Goal: Task Accomplishment & Management: Complete application form

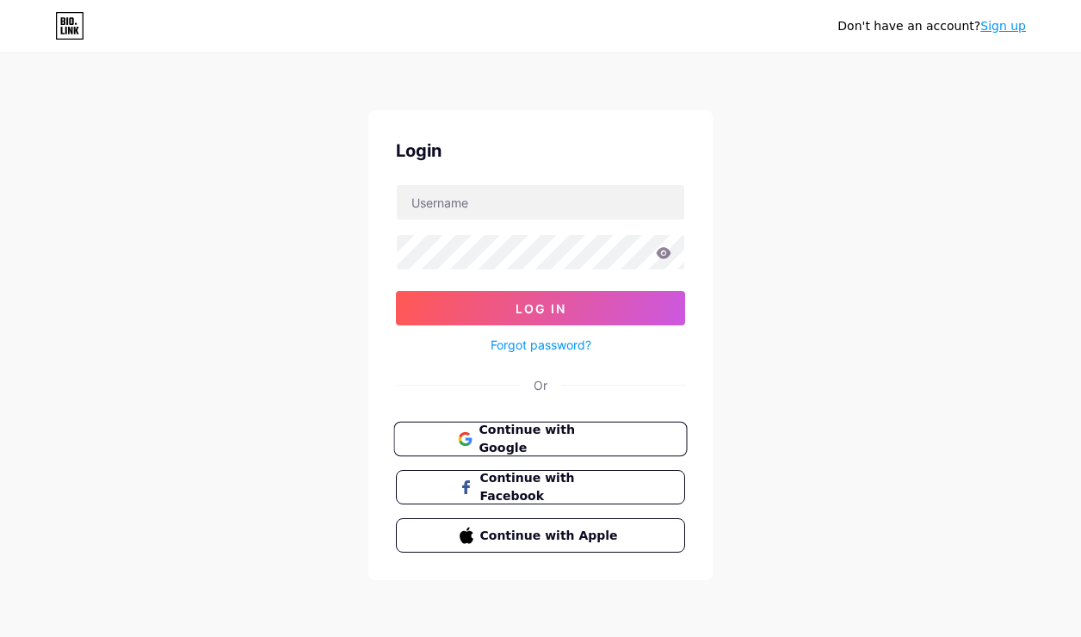
click at [565, 432] on span "Continue with Google" at bounding box center [551, 439] width 144 height 37
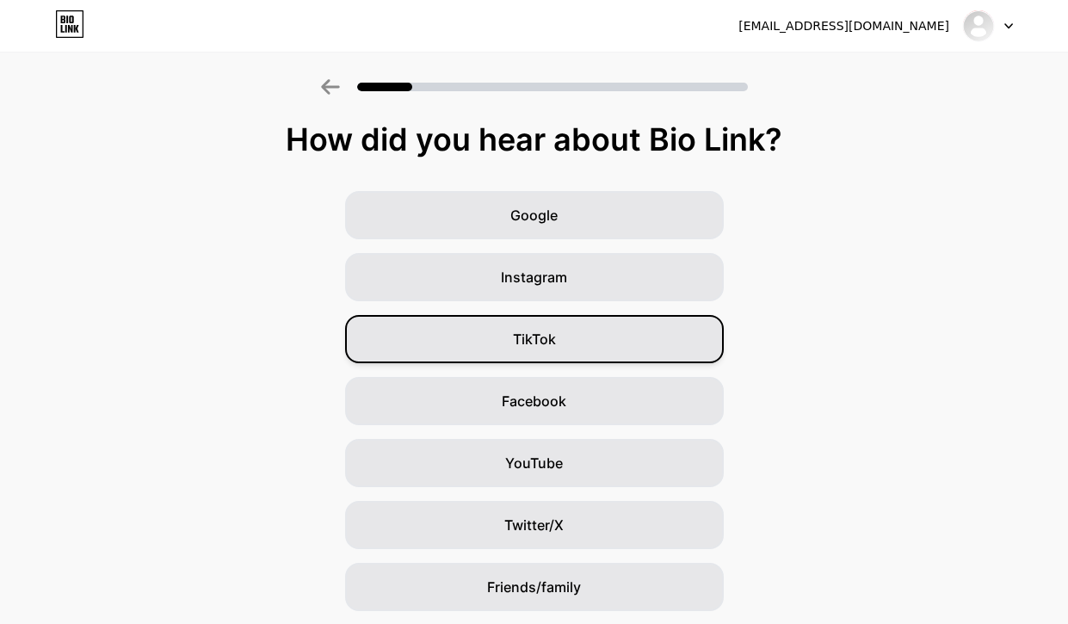
click at [547, 342] on span "TikTok" at bounding box center [534, 339] width 43 height 21
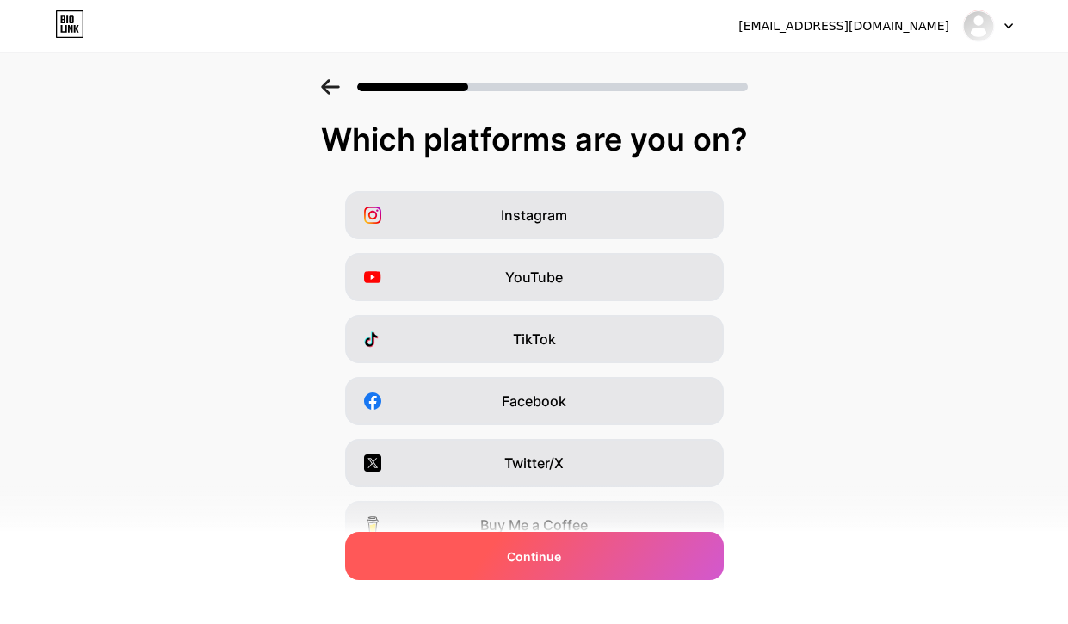
click at [590, 550] on div "Continue" at bounding box center [534, 556] width 379 height 48
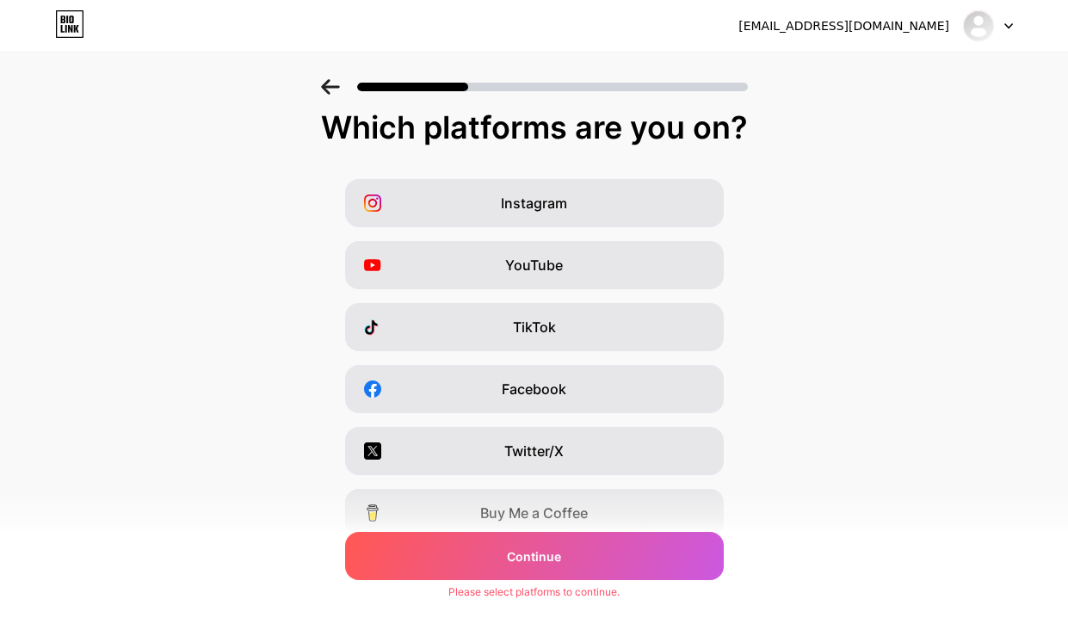
scroll to position [34, 0]
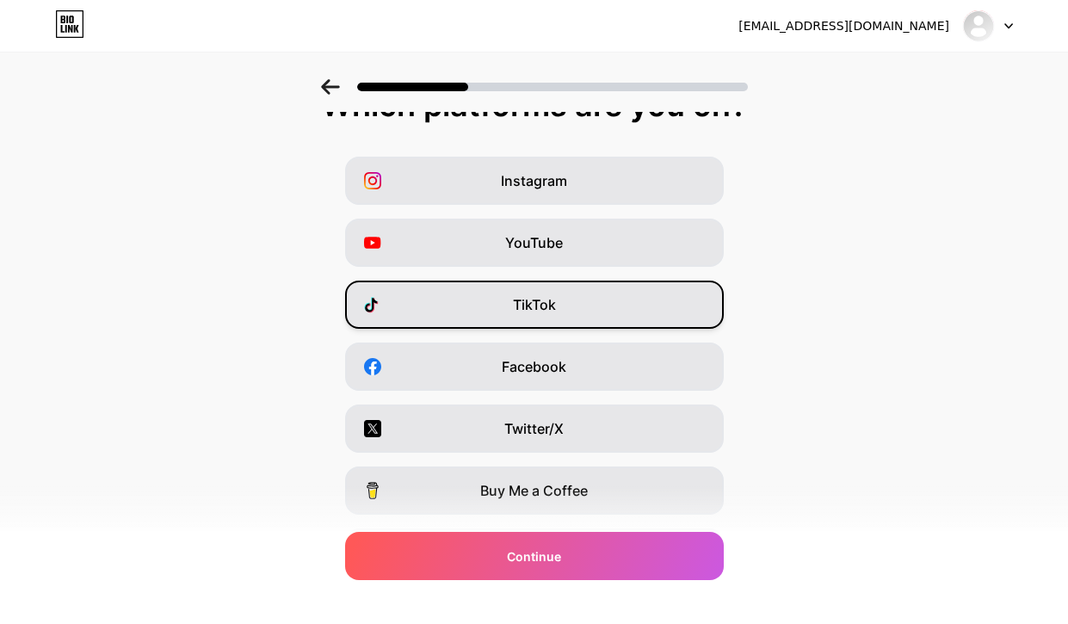
click at [575, 317] on div "TikTok" at bounding box center [534, 305] width 379 height 48
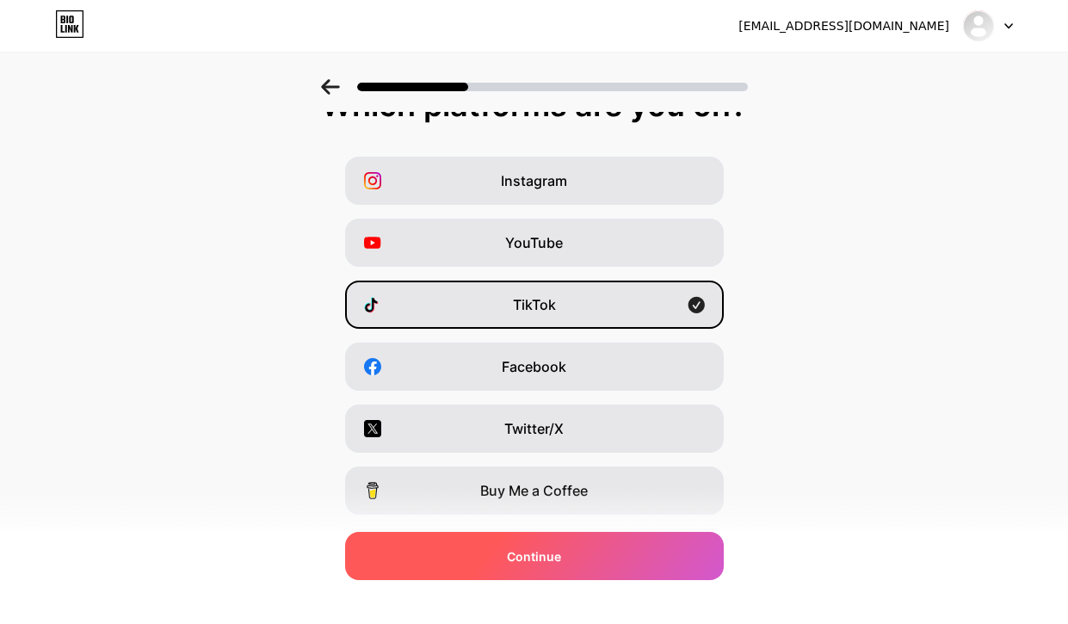
click at [630, 561] on div "Continue" at bounding box center [534, 556] width 379 height 48
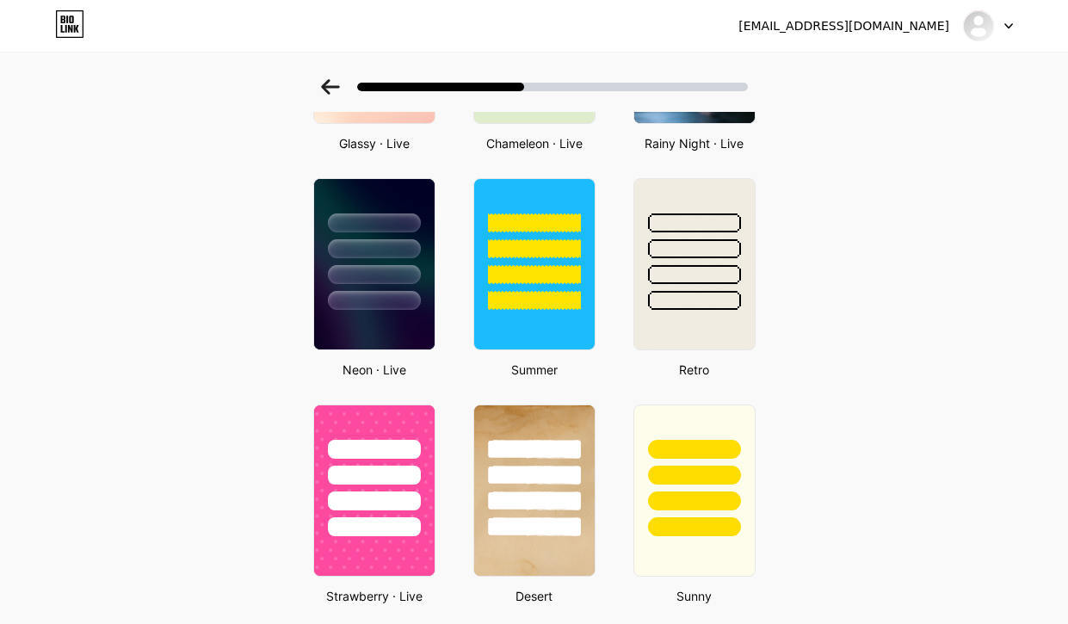
scroll to position [539, 0]
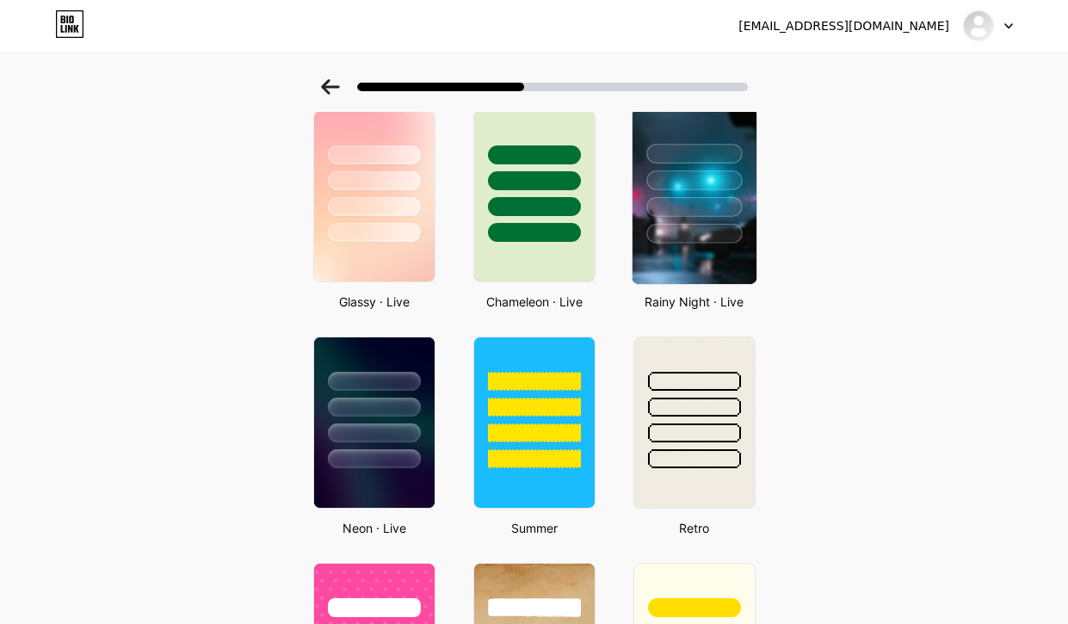
click at [728, 245] on img at bounding box center [694, 196] width 124 height 176
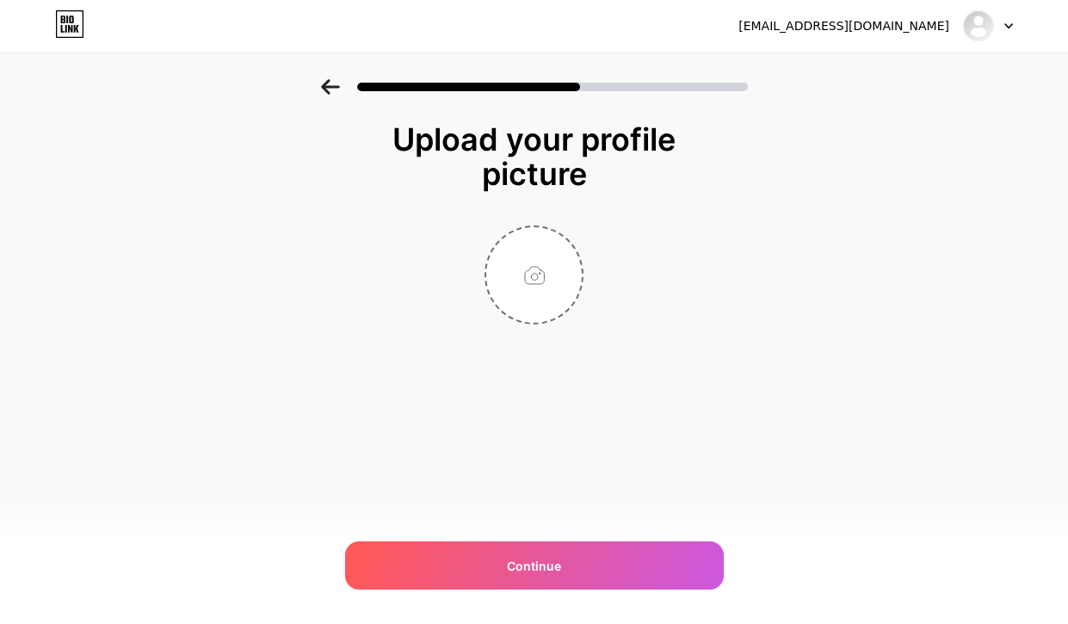
scroll to position [0, 0]
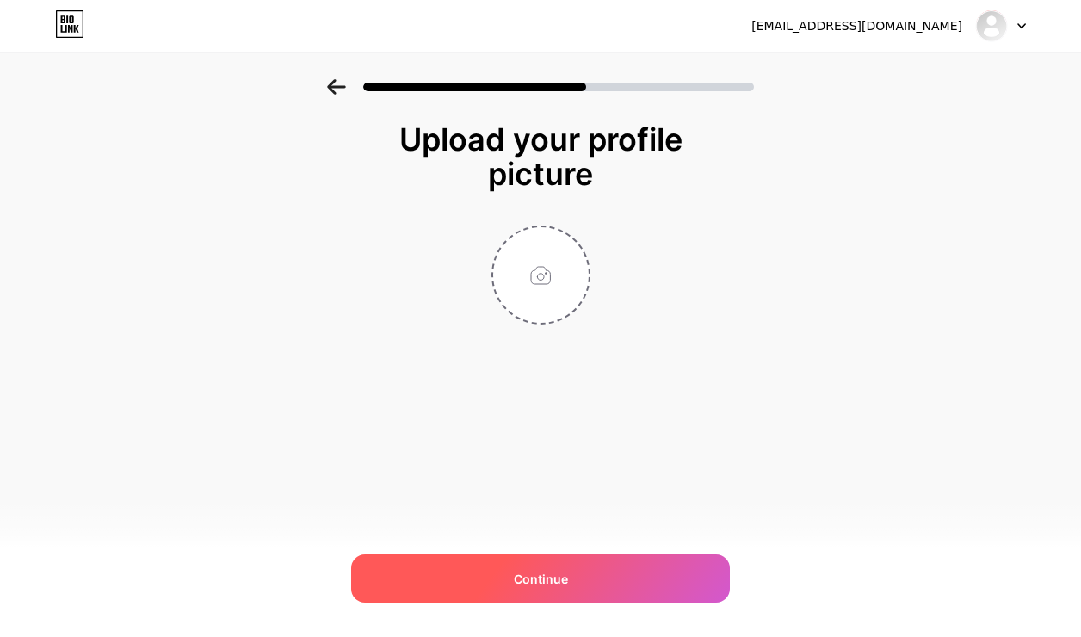
click at [610, 584] on div "Continue" at bounding box center [540, 578] width 379 height 48
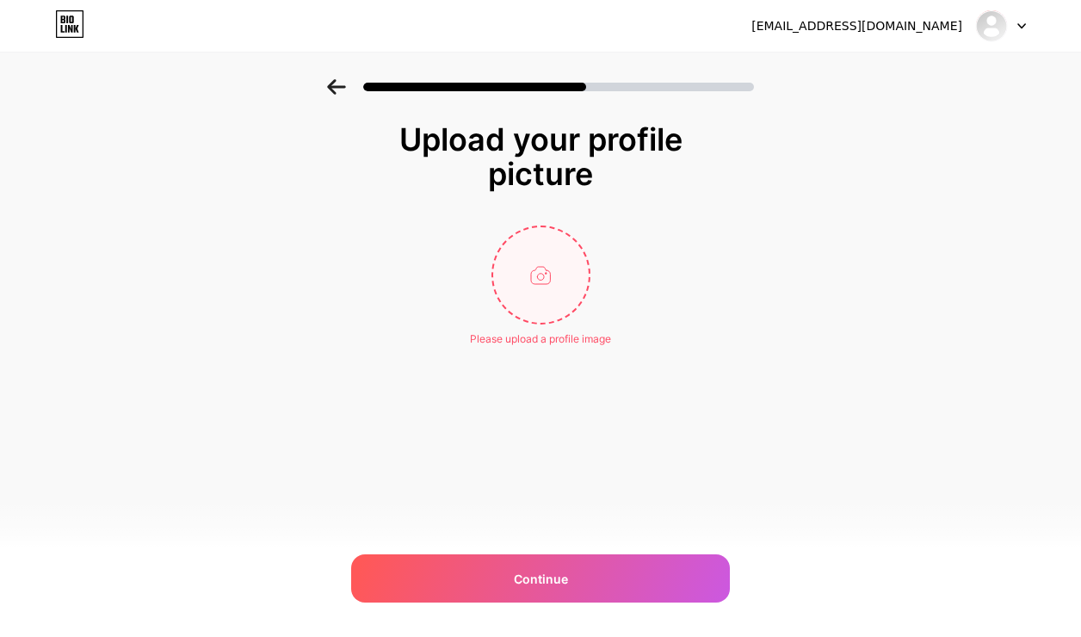
click at [553, 264] on input "file" at bounding box center [541, 275] width 96 height 96
type input "C:\fakepath\WhatsApp Image [DATE] 09.36.51.jpeg"
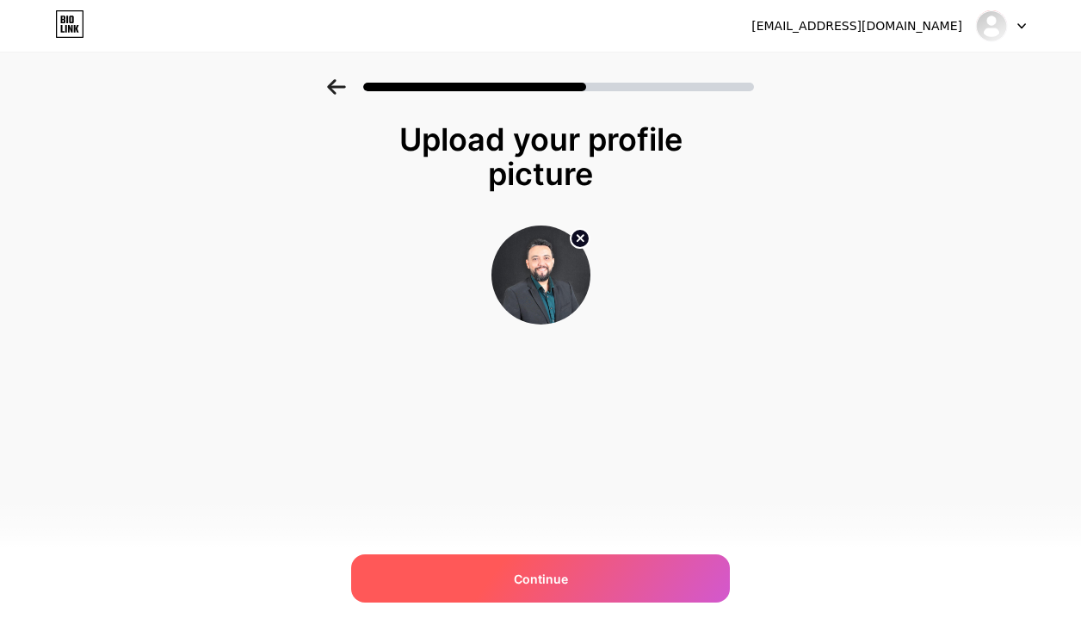
click at [532, 571] on span "Continue" at bounding box center [541, 579] width 54 height 18
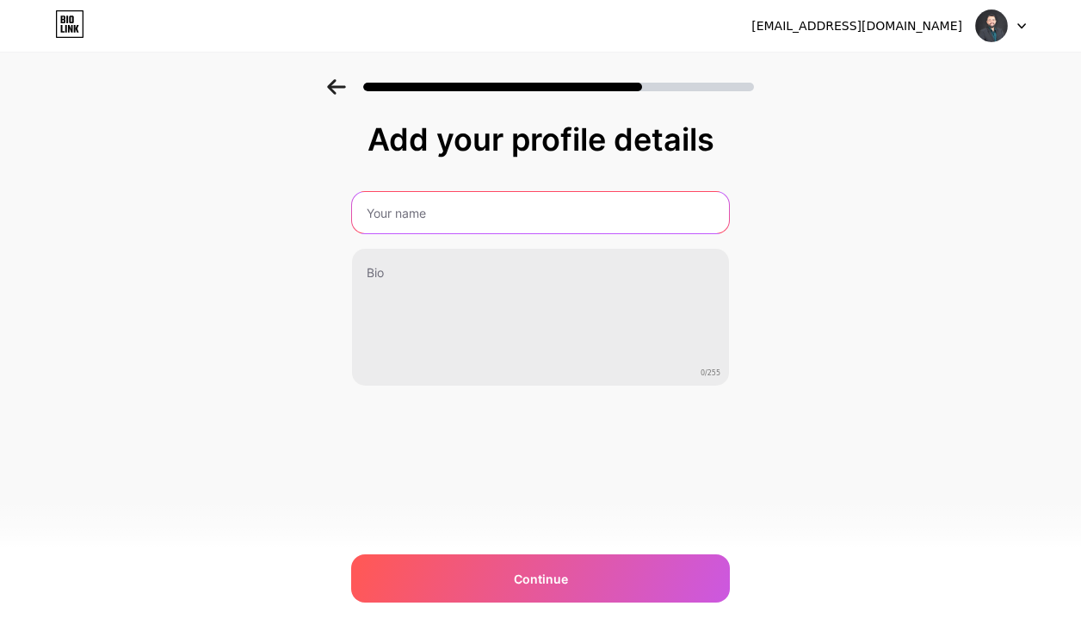
click at [440, 217] on input "text" at bounding box center [540, 212] width 377 height 41
type input "[PERSON_NAME] l Relacionamentos"
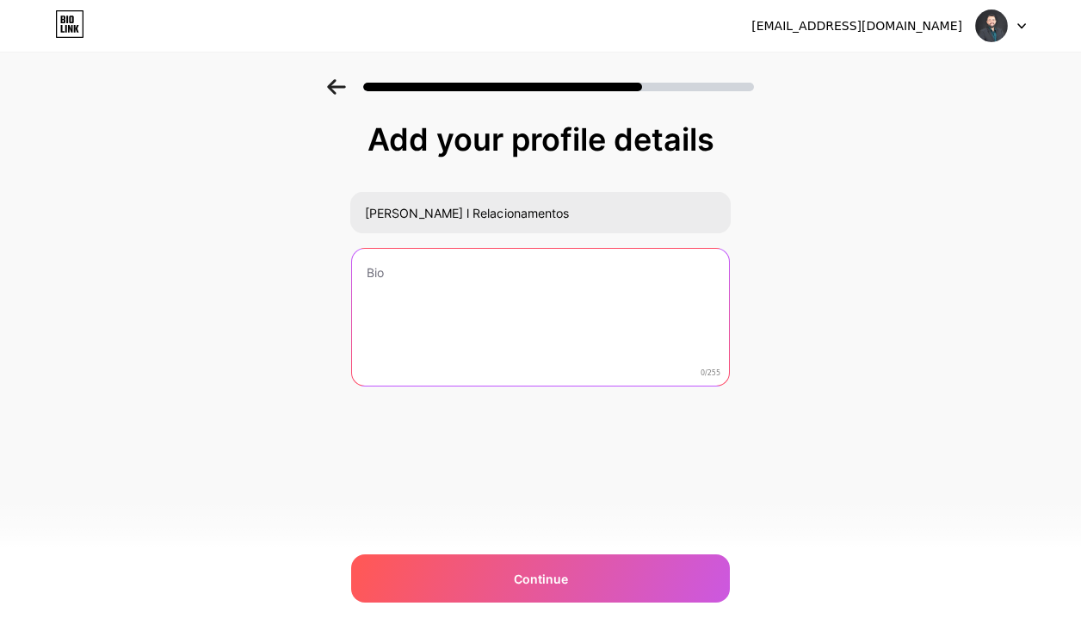
click at [461, 285] on textarea at bounding box center [540, 318] width 377 height 139
paste textarea "👩‍❤️‍👨 Mulheres fortes, relacionamentos saudáveis | Transforme-se 👉 link na bio"
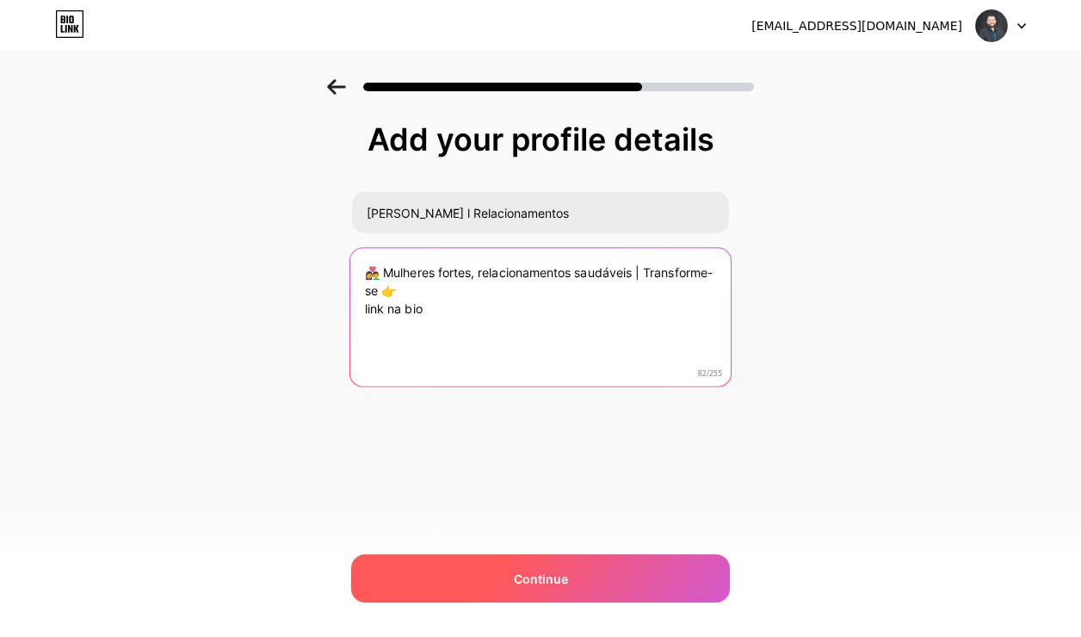
type textarea "👩‍❤️‍👨 Mulheres fortes, relacionamentos saudáveis | Transforme-se 👉 link na bio"
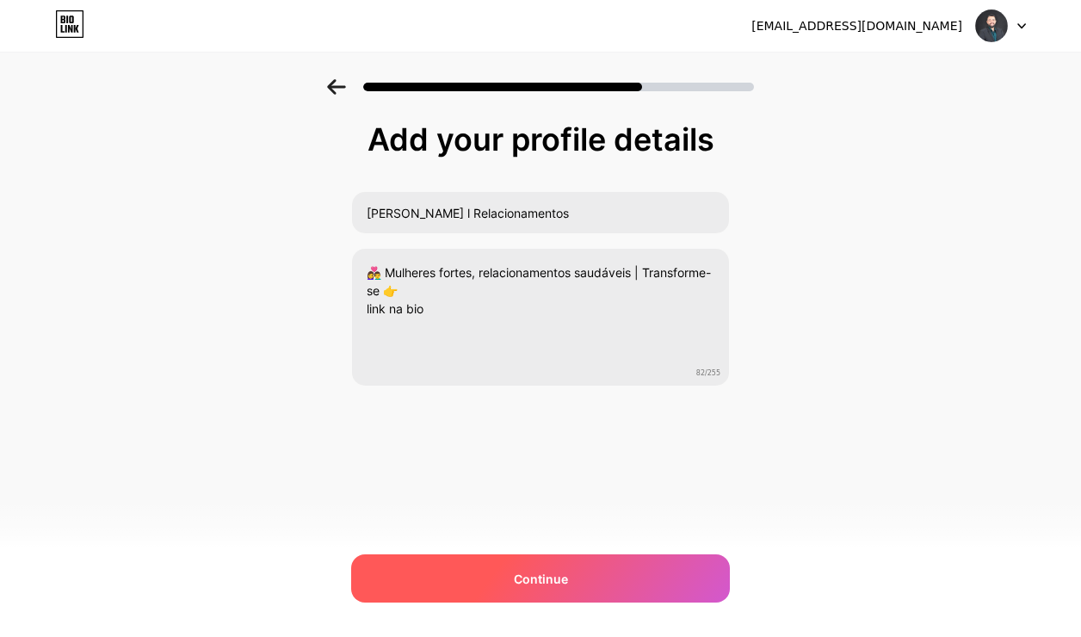
click at [498, 577] on div "Continue" at bounding box center [540, 578] width 379 height 48
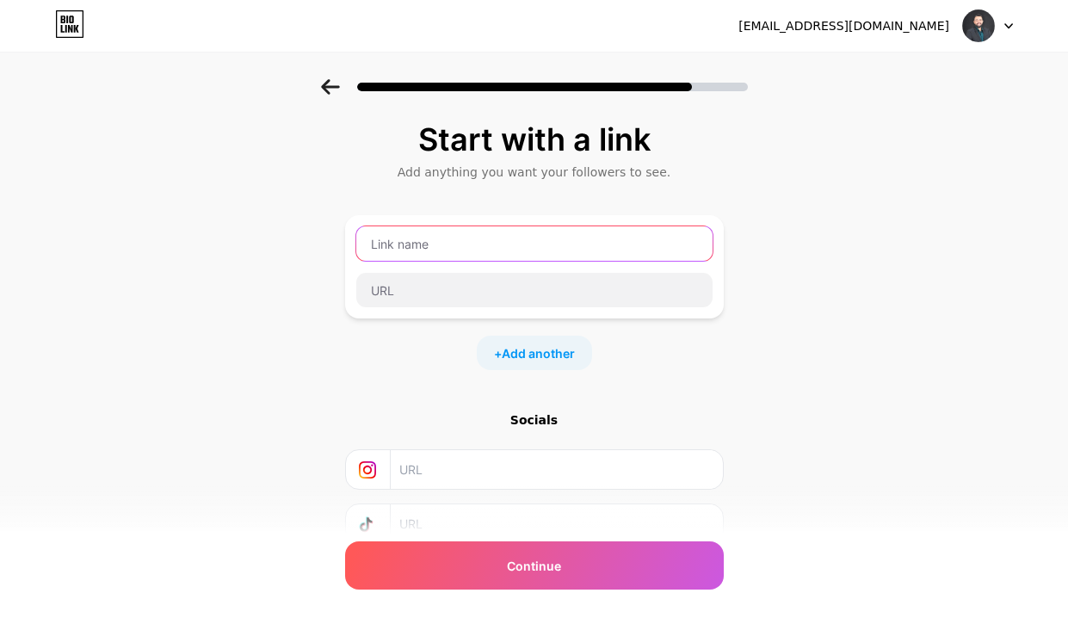
click at [437, 246] on input "text" at bounding box center [534, 243] width 356 height 34
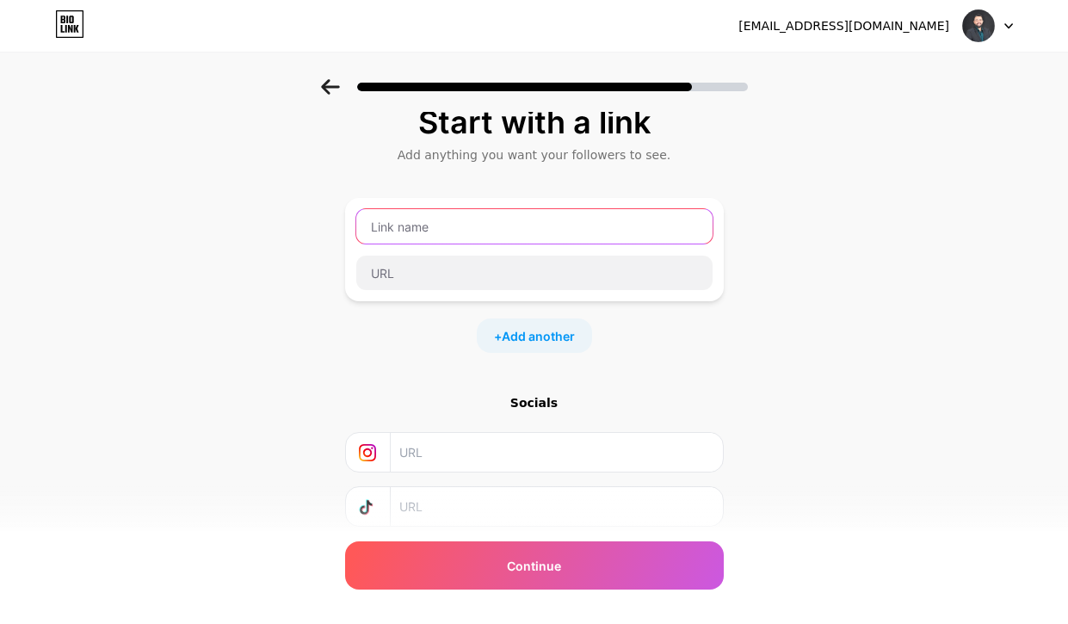
scroll to position [129, 0]
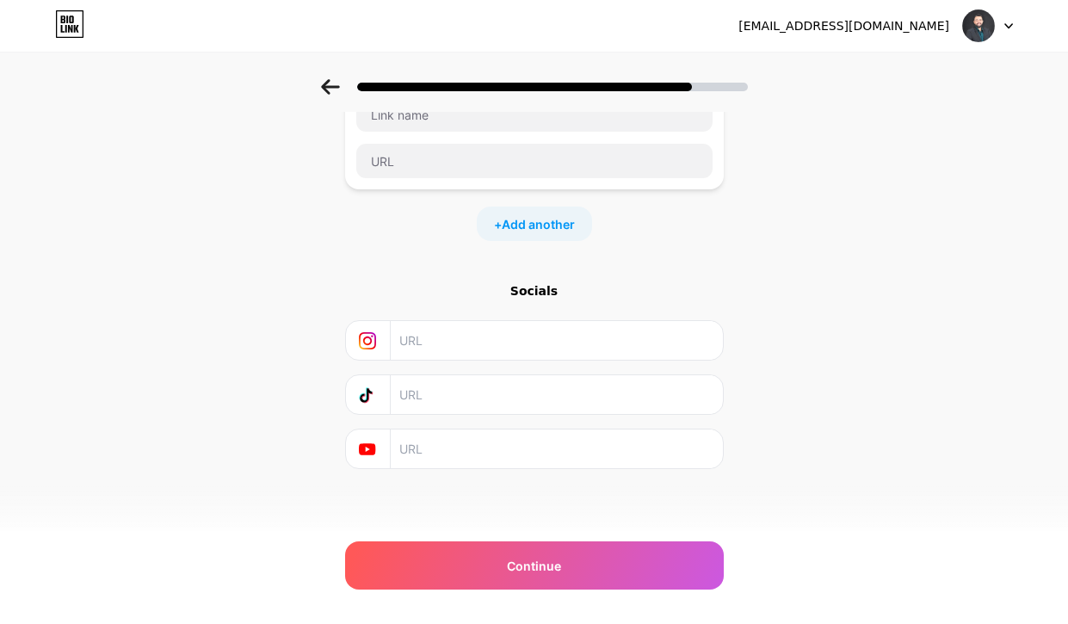
click at [491, 399] on input "text" at bounding box center [555, 394] width 312 height 39
